Goal: Task Accomplishment & Management: Complete application form

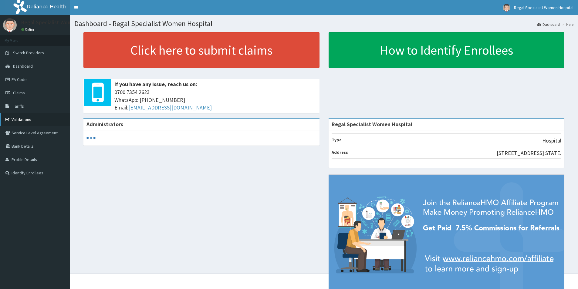
click at [35, 120] on link "Validations" at bounding box center [35, 119] width 70 height 13
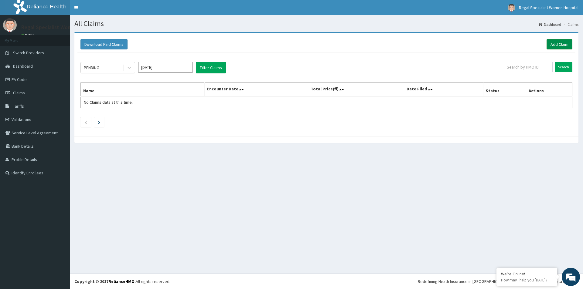
click at [555, 46] on link "Add Claim" at bounding box center [559, 44] width 26 height 10
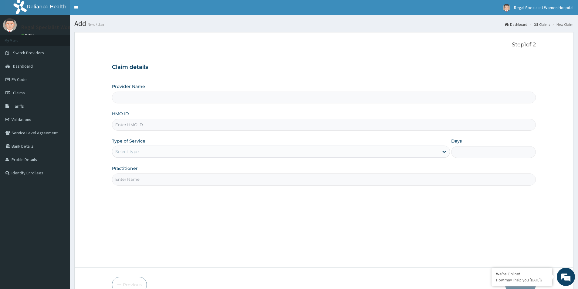
click at [156, 129] on input "HMO ID" at bounding box center [324, 125] width 424 height 12
type input "Regal Specialist Women Hospital"
paste input "OPN/10046/A"
type input "OPN/10046/A"
click at [158, 148] on div "Select type" at bounding box center [275, 152] width 327 height 10
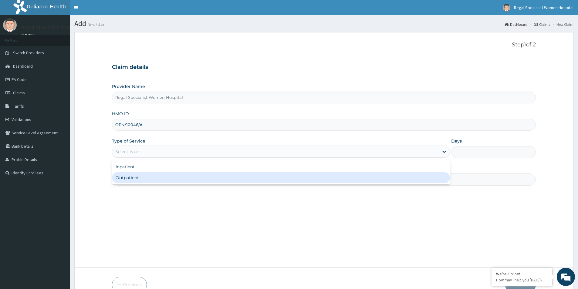
click at [150, 177] on div "Outpatient" at bounding box center [281, 177] width 338 height 11
type input "1"
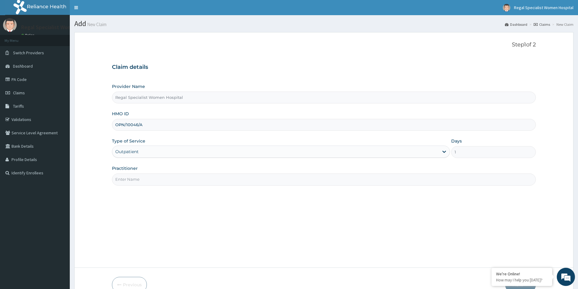
click at [150, 177] on input "Practitioner" at bounding box center [324, 180] width 424 height 12
type input "o"
click at [128, 180] on input "OLUBRODE" at bounding box center [324, 180] width 424 height 12
click at [115, 179] on input "OLUBORODE" at bounding box center [324, 180] width 424 height 12
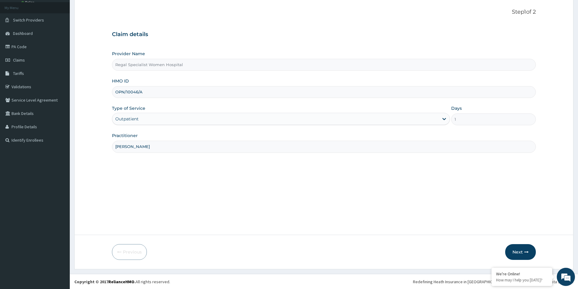
scroll to position [33, 0]
type input "DR. OLUBORODE"
click at [512, 250] on button "Next" at bounding box center [520, 252] width 31 height 16
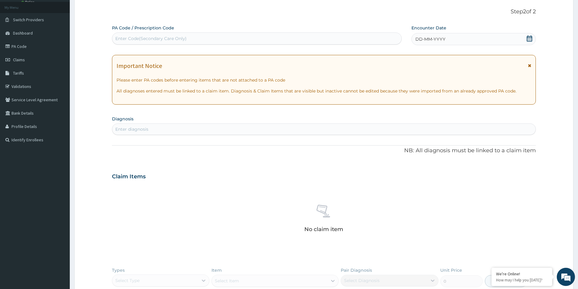
click at [226, 38] on div "Enter Code(Secondary Care Only)" at bounding box center [256, 39] width 289 height 10
type input "PA/F86B4E"
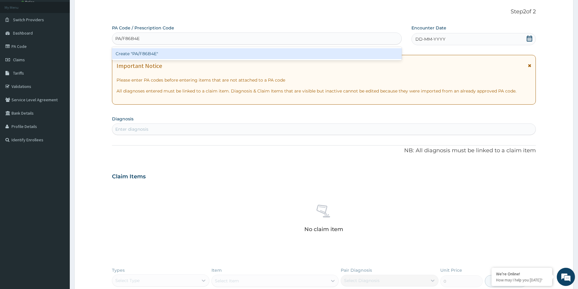
click at [201, 54] on div "Create "PA/F86B4E"" at bounding box center [257, 53] width 290 height 11
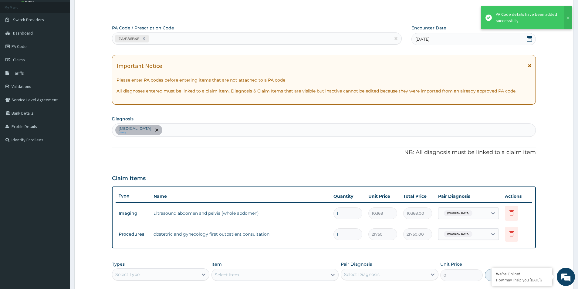
click at [532, 40] on icon at bounding box center [529, 39] width 5 height 6
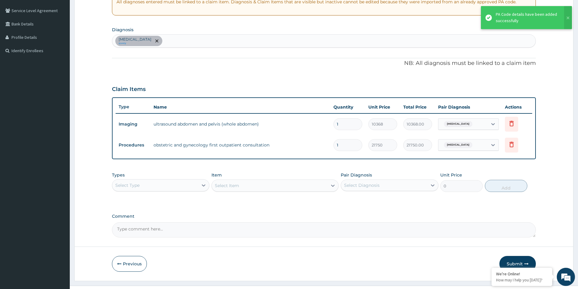
scroll to position [124, 0]
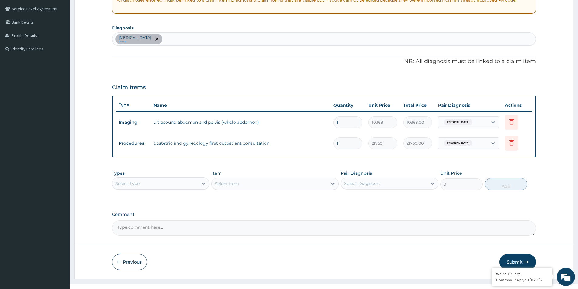
click at [228, 37] on div "Uterine leiomyoma query" at bounding box center [323, 39] width 423 height 13
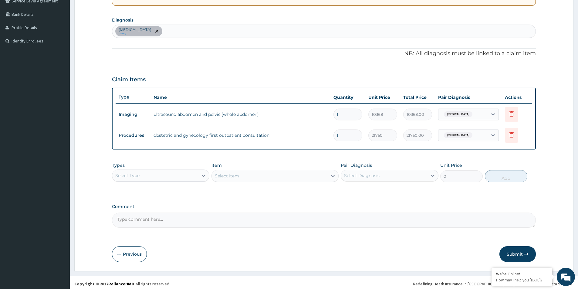
scroll to position [134, 0]
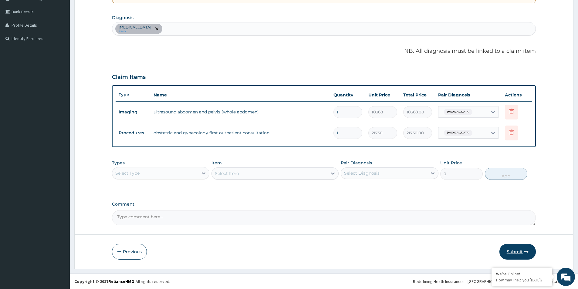
click at [515, 248] on button "Submit" at bounding box center [518, 252] width 36 height 16
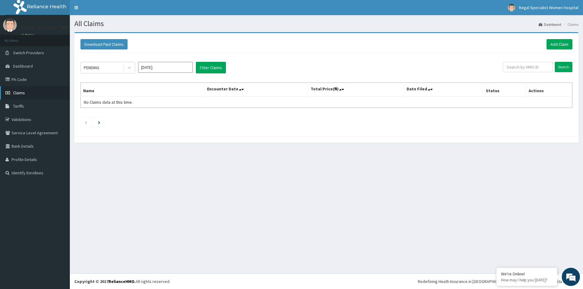
click at [18, 93] on span "Claims" at bounding box center [19, 92] width 12 height 5
click at [552, 42] on link "Add Claim" at bounding box center [559, 44] width 26 height 10
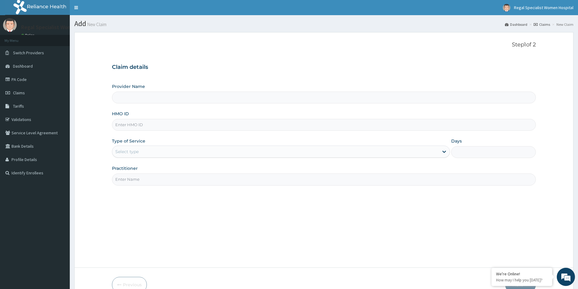
click at [131, 126] on input "HMO ID" at bounding box center [324, 125] width 424 height 12
click at [130, 129] on input "HMO ID" at bounding box center [324, 125] width 424 height 12
type input "Regal Specialist Women Hospital"
paste input "OPN/10046/A"
type input "OPN/10046/A"
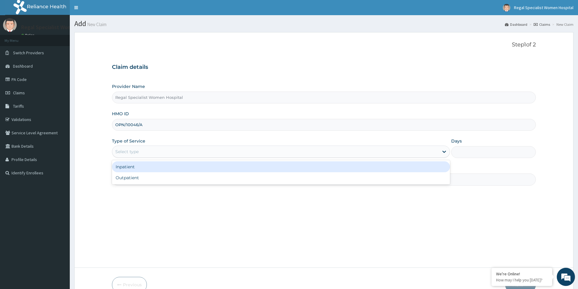
click at [207, 151] on div "Select type" at bounding box center [275, 152] width 327 height 10
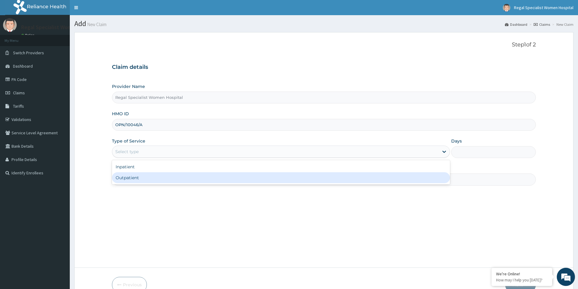
click at [187, 174] on div "Outpatient" at bounding box center [281, 177] width 338 height 11
type input "1"
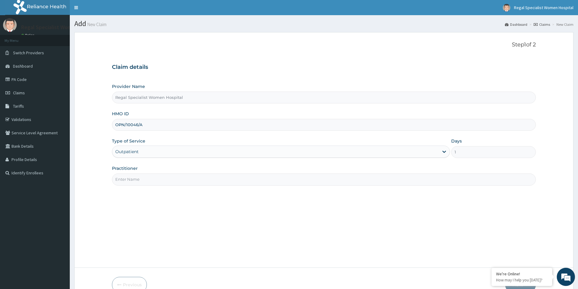
click at [187, 174] on input "Practitioner" at bounding box center [324, 180] width 424 height 12
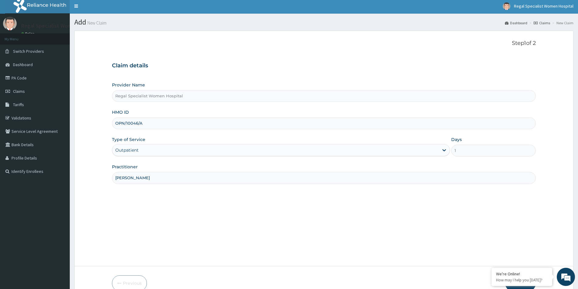
scroll to position [33, 0]
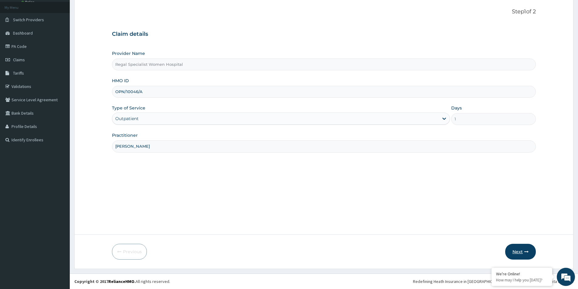
type input "DR. OLUBORODE"
click at [524, 252] on icon "button" at bounding box center [526, 252] width 4 height 4
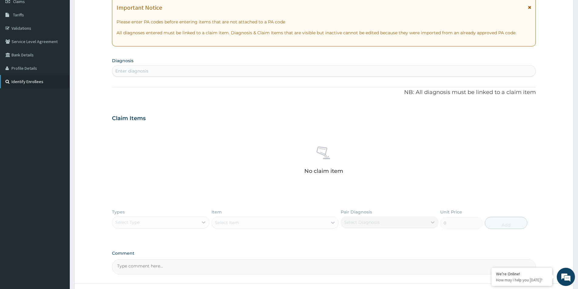
scroll to position [94, 0]
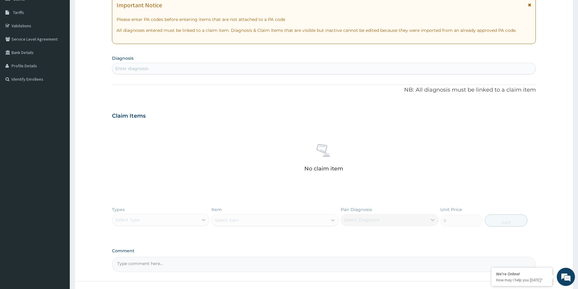
click at [133, 69] on div "Enter diagnosis" at bounding box center [131, 69] width 33 height 6
click at [135, 66] on div "Enter diagnosis" at bounding box center [131, 69] width 33 height 6
click at [136, 66] on div "Enter diagnosis" at bounding box center [131, 69] width 33 height 6
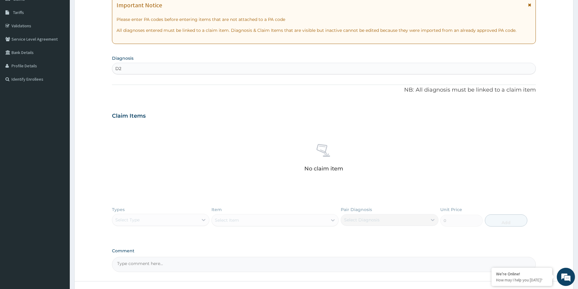
type input "D"
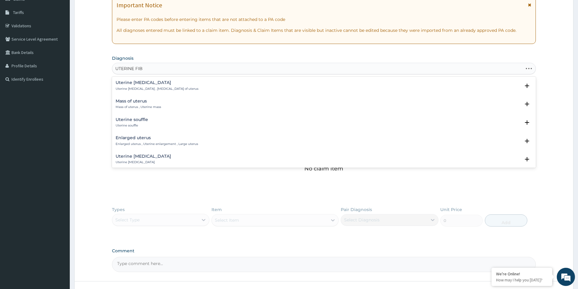
type input "UTERINE FIBR"
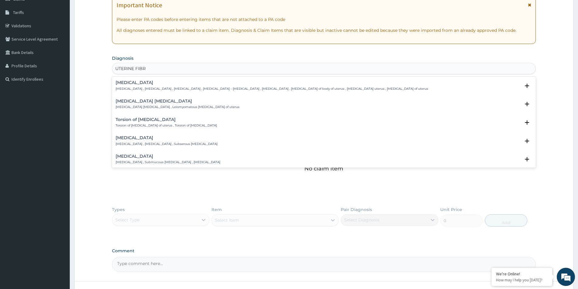
click at [130, 84] on h4 "Uterine leiomyoma" at bounding box center [272, 82] width 313 height 5
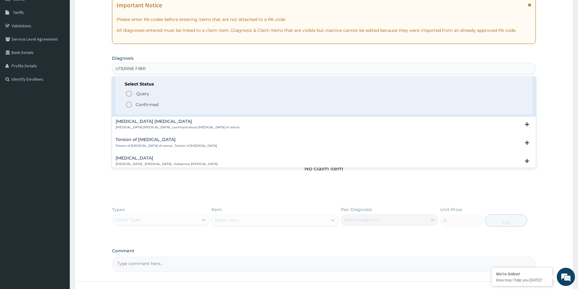
scroll to position [0, 0]
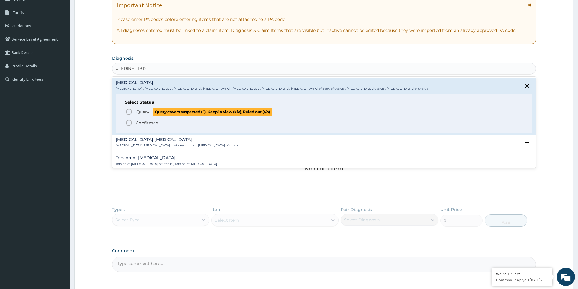
click at [129, 112] on icon "status option query" at bounding box center [128, 111] width 7 height 7
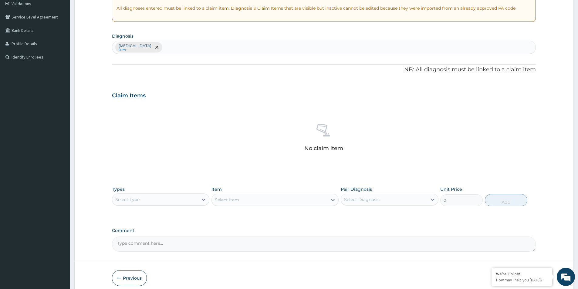
scroll to position [142, 0]
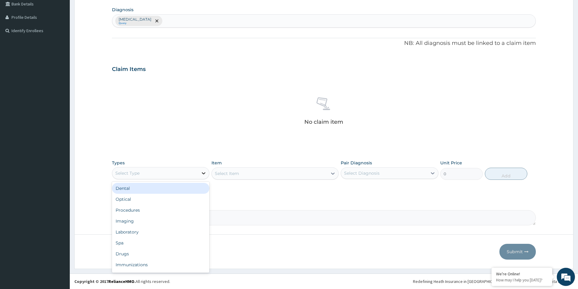
click at [203, 178] on div at bounding box center [203, 174] width 11 height 12
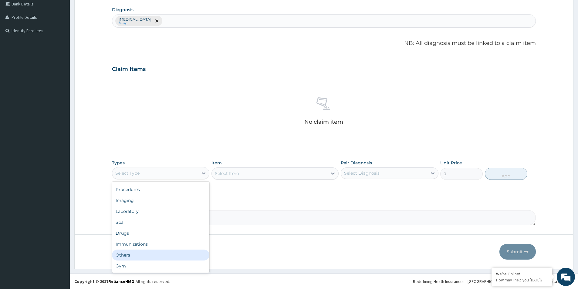
click at [129, 252] on div "Others" at bounding box center [160, 255] width 97 height 11
click at [272, 179] on div "Select Item" at bounding box center [275, 174] width 127 height 12
click at [272, 177] on div "Select Item" at bounding box center [275, 174] width 127 height 12
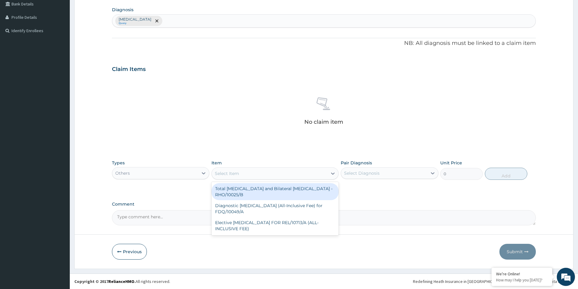
click at [272, 177] on div "Select Item" at bounding box center [270, 174] width 116 height 10
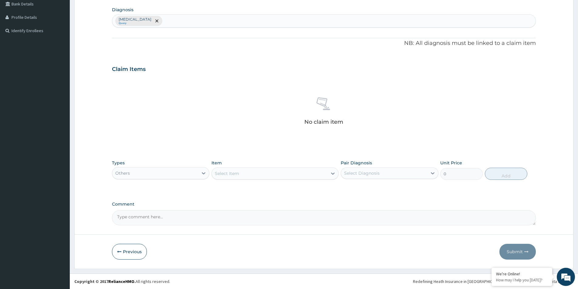
click at [272, 177] on div "Select Item" at bounding box center [270, 174] width 116 height 10
click at [177, 172] on div "Others" at bounding box center [155, 173] width 86 height 10
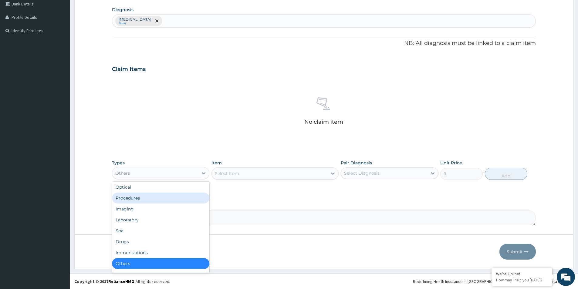
click at [145, 199] on div "Procedures" at bounding box center [160, 198] width 97 height 11
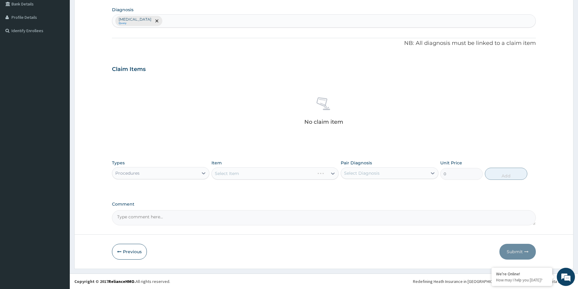
click at [270, 175] on div "Select Item" at bounding box center [275, 174] width 127 height 12
click at [328, 172] on div at bounding box center [332, 173] width 11 height 11
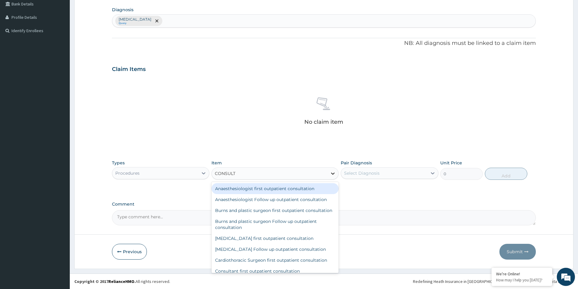
type input "CONSULTA"
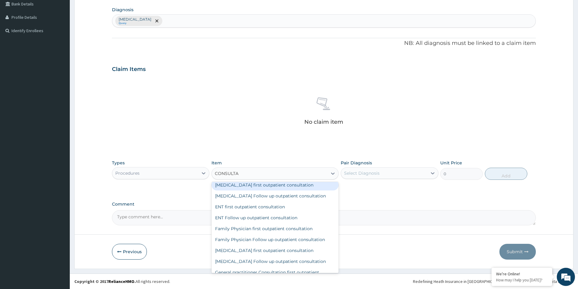
scroll to position [182, 0]
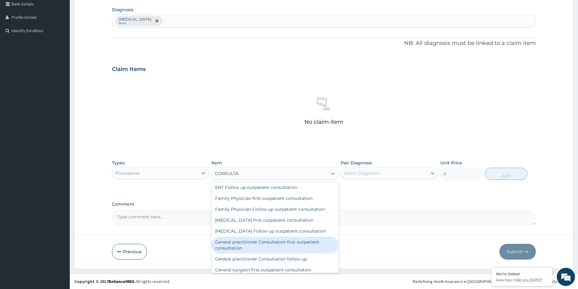
click at [251, 252] on div "General practitioner Consultation first outpatient consultation" at bounding box center [275, 245] width 127 height 17
type input "4350"
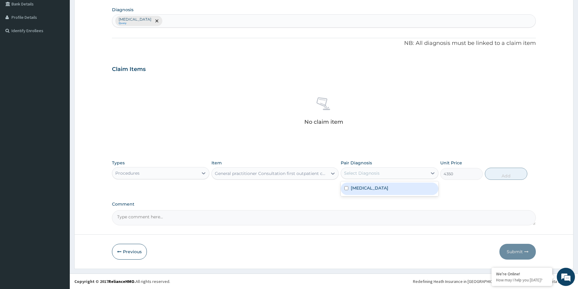
click at [413, 175] on div "Select Diagnosis" at bounding box center [384, 173] width 86 height 10
click at [383, 193] on div "Uterine leiomyoma" at bounding box center [389, 189] width 97 height 12
checkbox input "true"
click at [496, 176] on button "Add" at bounding box center [506, 174] width 42 height 12
type input "0"
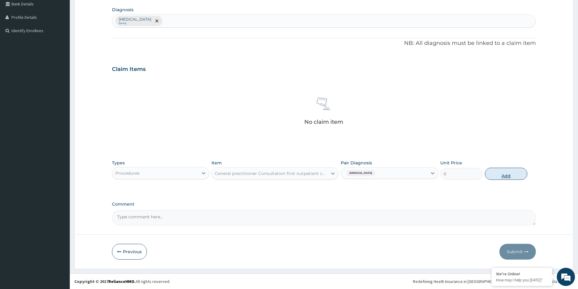
scroll to position [114, 0]
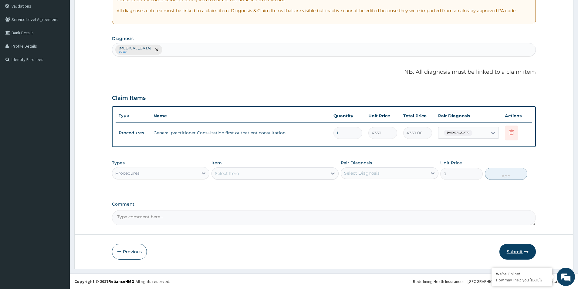
click at [519, 251] on button "Submit" at bounding box center [518, 252] width 36 height 16
click at [512, 250] on button "Submit" at bounding box center [518, 252] width 36 height 16
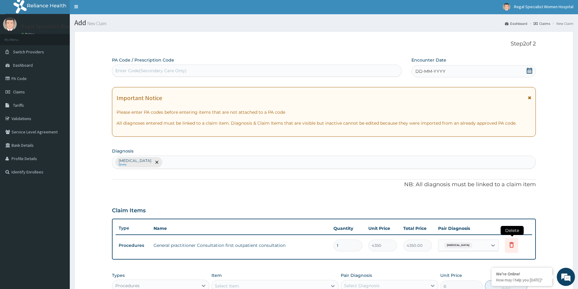
scroll to position [0, 0]
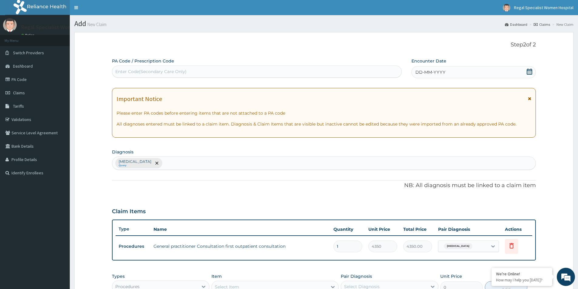
click at [533, 72] on div "DD-MM-YYYY" at bounding box center [474, 72] width 124 height 12
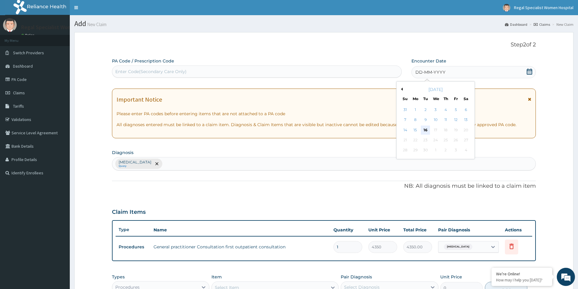
click at [425, 130] on div "16" at bounding box center [425, 130] width 9 height 9
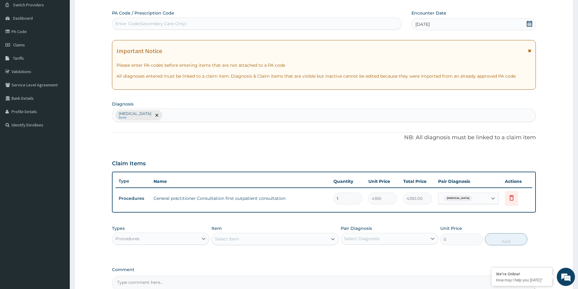
scroll to position [114, 0]
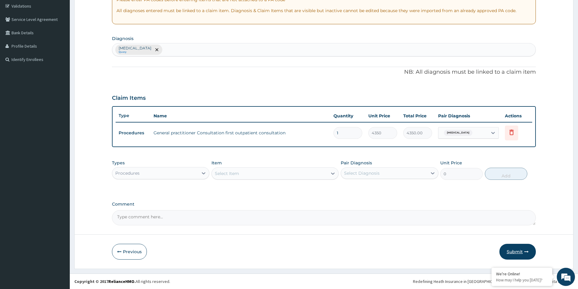
click at [517, 250] on button "Submit" at bounding box center [518, 252] width 36 height 16
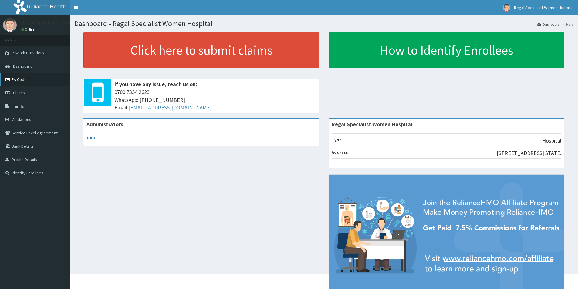
click at [29, 81] on link "PA Code" at bounding box center [35, 79] width 70 height 13
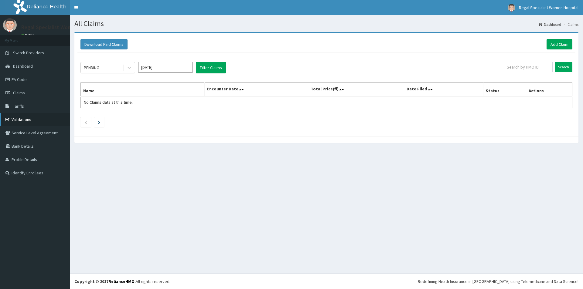
click at [20, 121] on link "Validations" at bounding box center [35, 119] width 70 height 13
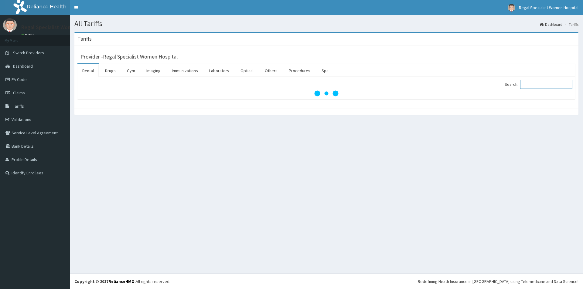
click at [552, 85] on input "Search:" at bounding box center [546, 84] width 52 height 9
type input "GENERAL P"
click at [293, 68] on link "Procedures" at bounding box center [299, 70] width 31 height 13
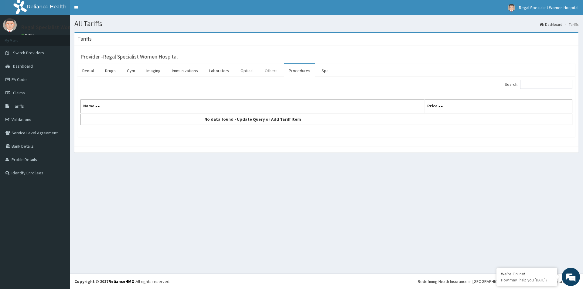
click at [269, 73] on link "Others" at bounding box center [271, 70] width 22 height 13
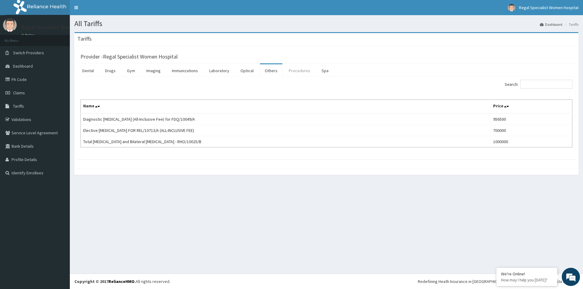
click at [293, 67] on link "Procedures" at bounding box center [299, 70] width 31 height 13
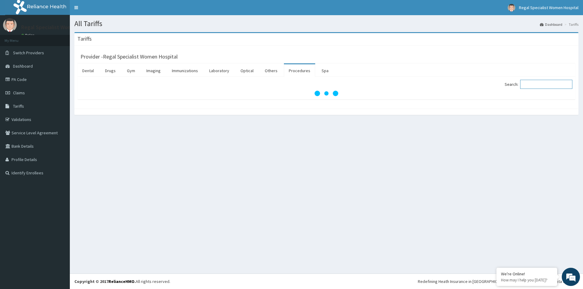
click at [547, 85] on input "Search:" at bounding box center [546, 84] width 52 height 9
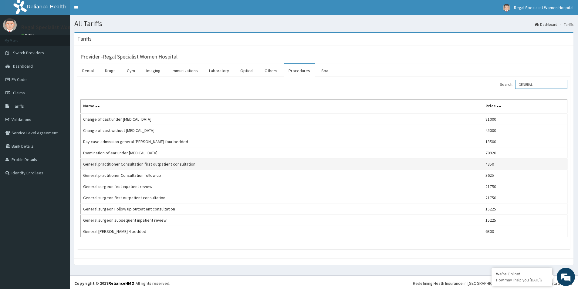
type input "GENERAL"
drag, startPoint x: 82, startPoint y: 164, endPoint x: 196, endPoint y: 166, distance: 113.5
click at [196, 166] on td "General practitioner Consultation first outpatient consultation" at bounding box center [282, 164] width 402 height 11
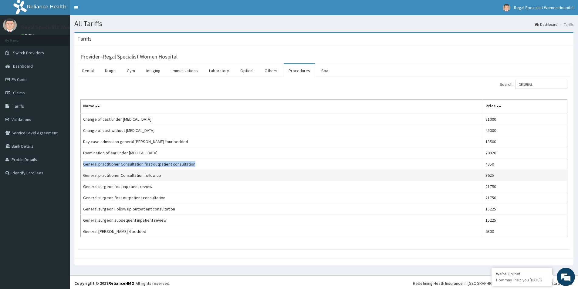
copy td "General practitioner Consultation first outpatient consultation"
